Goal: Task Accomplishment & Management: Complete application form

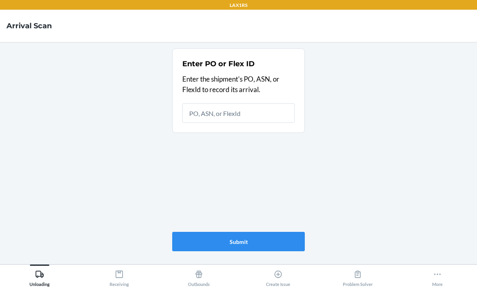
scroll to position [26, 0]
click at [122, 271] on icon at bounding box center [119, 274] width 9 height 9
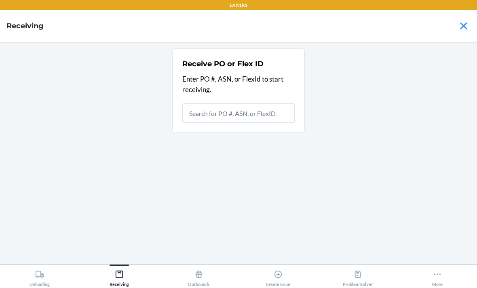
click at [255, 103] on input "text" at bounding box center [238, 112] width 112 height 19
type input "9940946"
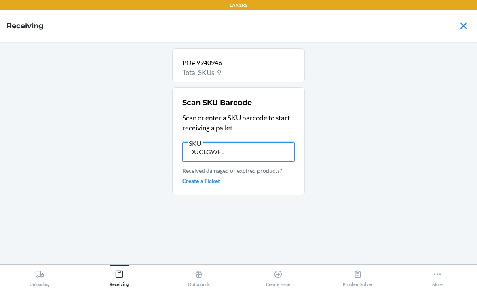
type input "DUCLGWELC"
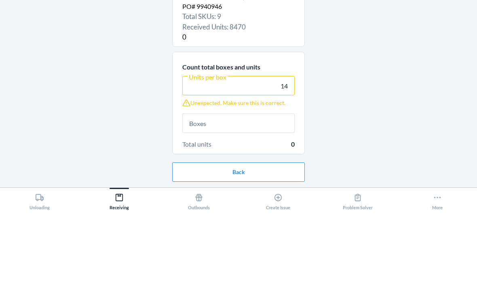
type input "14"
click at [255, 190] on input "text" at bounding box center [238, 199] width 112 height 19
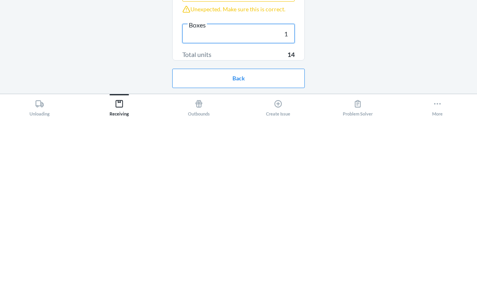
type input "1"
click at [265, 265] on button "Continue" at bounding box center [238, 274] width 133 height 19
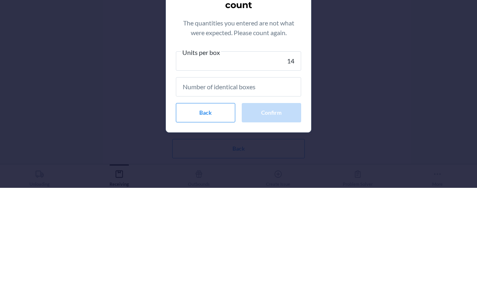
type input "14"
click at [244, 177] on input "text" at bounding box center [238, 186] width 125 height 19
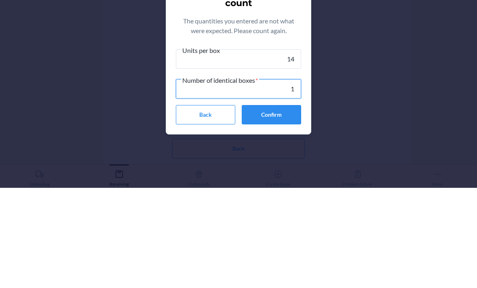
type input "1"
click at [278, 205] on button "Confirm" at bounding box center [271, 214] width 59 height 19
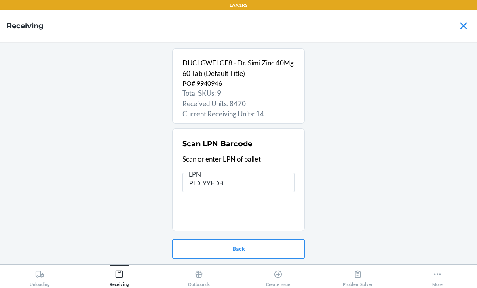
type input "PIDLYYFDBN"
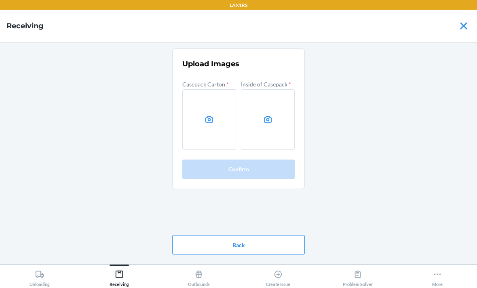
click at [207, 99] on label at bounding box center [209, 119] width 54 height 61
click at [0, 0] on input "file" at bounding box center [0, 0] width 0 height 0
click at [260, 93] on label at bounding box center [268, 119] width 54 height 61
click at [0, 0] on input "file" at bounding box center [0, 0] width 0 height 0
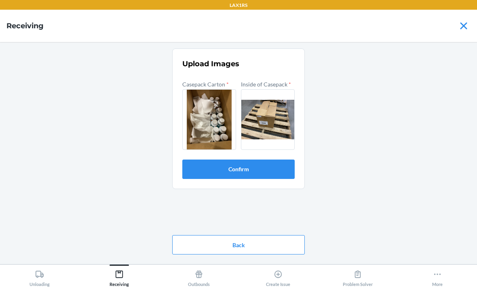
click at [269, 160] on button "Confirm" at bounding box center [238, 169] width 112 height 19
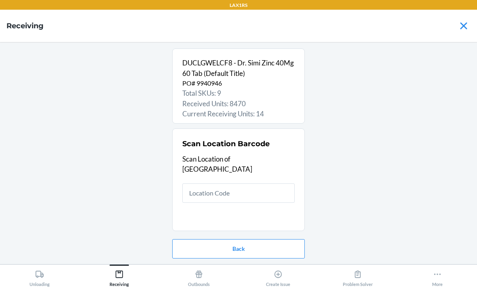
click at [252, 183] on input "text" at bounding box center [238, 192] width 112 height 19
click at [214, 183] on input "text" at bounding box center [238, 192] width 112 height 19
click at [208, 183] on input "text" at bounding box center [238, 192] width 112 height 19
click at [211, 183] on input "text" at bounding box center [238, 192] width 112 height 19
click at [213, 183] on input "text" at bounding box center [238, 192] width 112 height 19
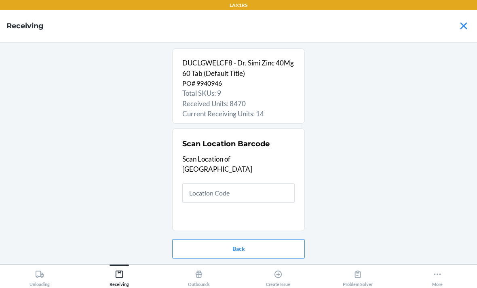
click at [211, 183] on input "text" at bounding box center [238, 192] width 112 height 19
click at [226, 183] on input "text" at bounding box center [238, 192] width 112 height 19
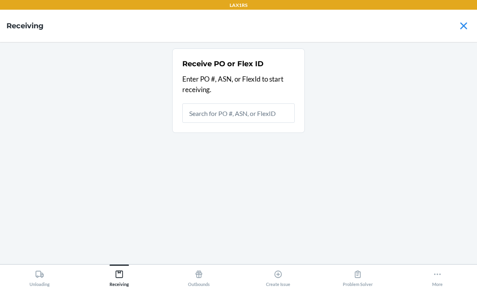
click at [272, 103] on input "text" at bounding box center [238, 112] width 112 height 19
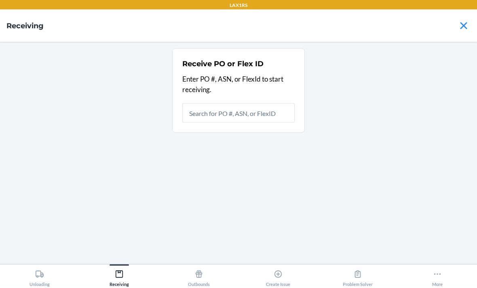
scroll to position [26, 0]
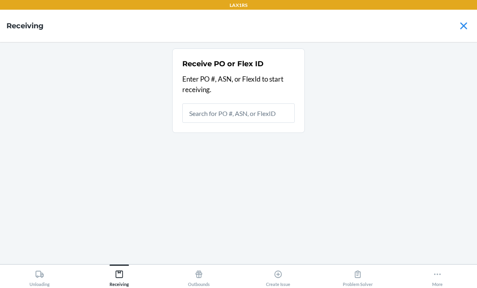
click at [325, 122] on div "Receive PO or Flex ID Enter PO #, ASN, or FlexId to start receiving." at bounding box center [238, 152] width 464 height 209
click at [262, 103] on input "text" at bounding box center [238, 112] width 112 height 19
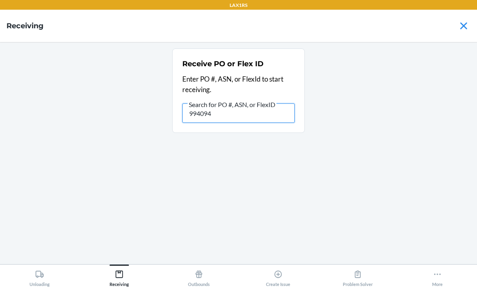
type input "9940946"
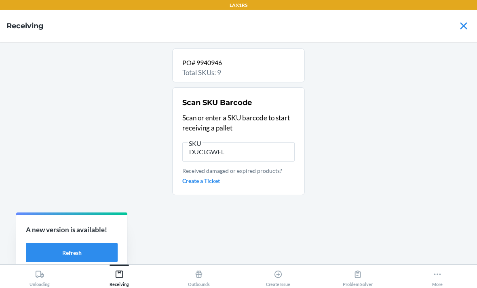
type input "DUCLGWELC"
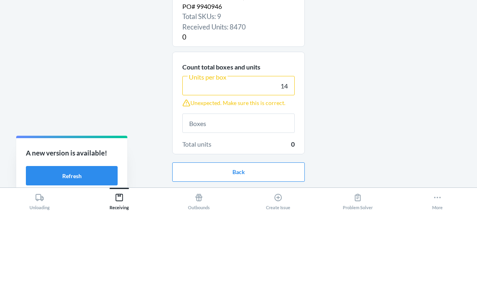
type input "14"
click at [264, 190] on input "text" at bounding box center [238, 199] width 112 height 19
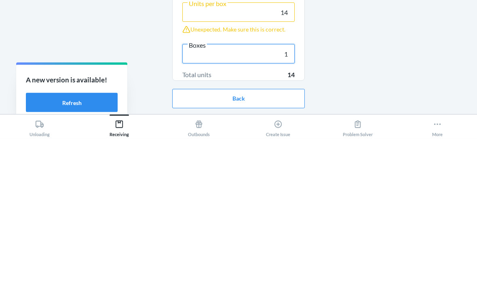
type input "1"
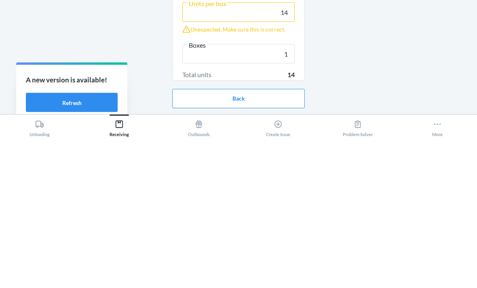
click at [278, 265] on button "Continue" at bounding box center [238, 274] width 133 height 19
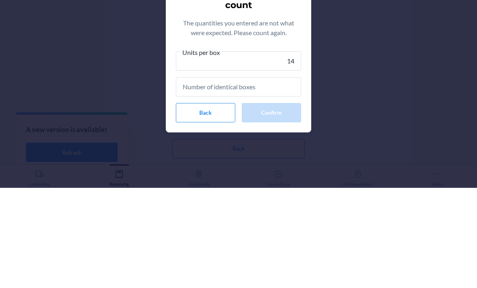
type input "14"
click at [265, 177] on input "text" at bounding box center [238, 186] width 125 height 19
type input "1"
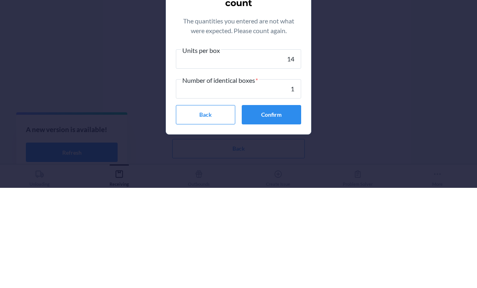
click at [283, 205] on button "Confirm" at bounding box center [271, 214] width 59 height 19
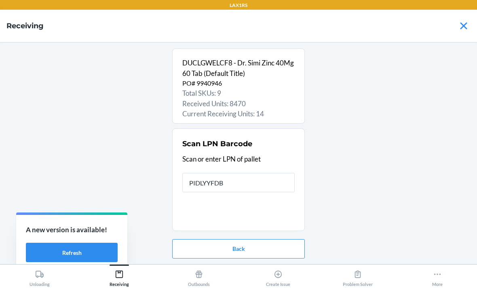
type input "PIDLYYFDBN"
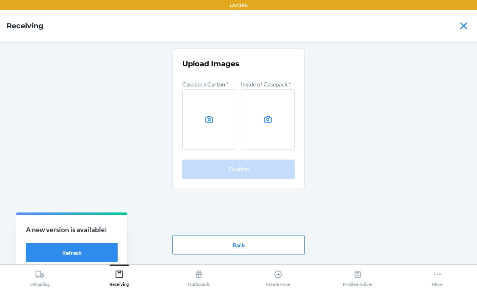
click at [210, 89] on label at bounding box center [209, 119] width 54 height 61
click at [0, 0] on input "file" at bounding box center [0, 0] width 0 height 0
click at [265, 115] on icon at bounding box center [267, 119] width 9 height 9
click at [0, 0] on input "file" at bounding box center [0, 0] width 0 height 0
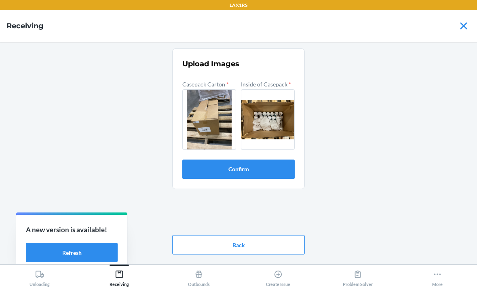
click at [244, 160] on button "Confirm" at bounding box center [238, 169] width 112 height 19
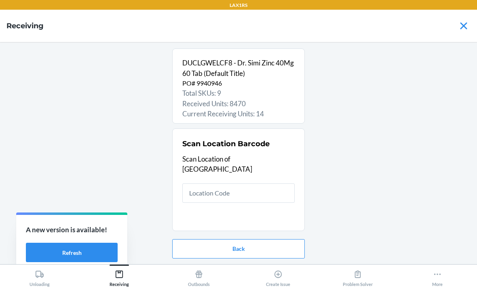
click at [330, 166] on div "DUCLGWELCF8 - Dr. Simi Zinc 40Mg 60 Tab (Default Title) PO# 9940946 Total SKUs:…" at bounding box center [238, 152] width 464 height 209
click at [272, 183] on input "text" at bounding box center [238, 192] width 112 height 19
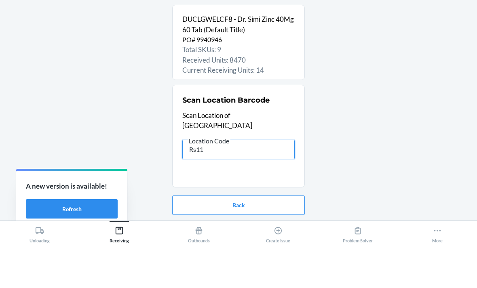
type input "Rs117"
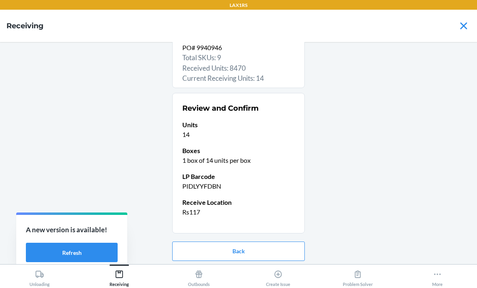
scroll to position [34, 0]
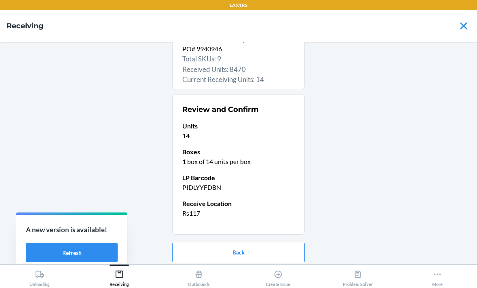
click at [272, 269] on button "Confirm receive" at bounding box center [238, 278] width 133 height 19
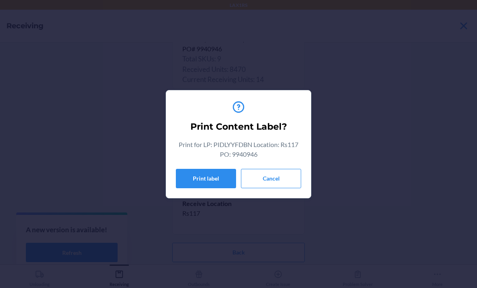
click at [276, 178] on button "Cancel" at bounding box center [271, 178] width 60 height 19
